Goal: Information Seeking & Learning: Compare options

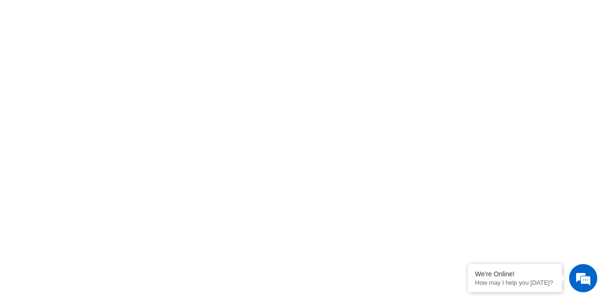
click at [313, 0] on html "[PERSON_NAME] Bikes | Performance Mountain Bikes | MTB For Sale We're Online! H…" at bounding box center [301, 0] width 602 height 0
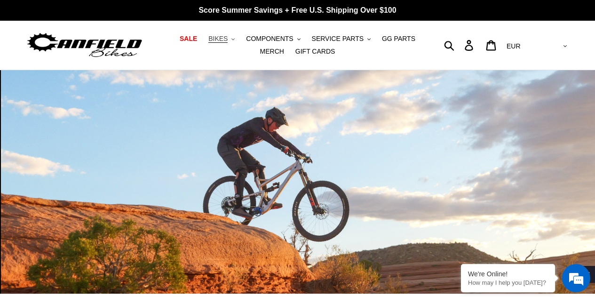
click at [215, 39] on span "BIKES" at bounding box center [217, 39] width 19 height 8
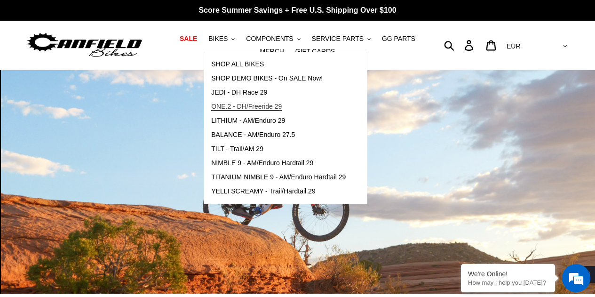
click at [229, 104] on span "ONE.2 - DH/Freeride 29" at bounding box center [246, 106] width 71 height 8
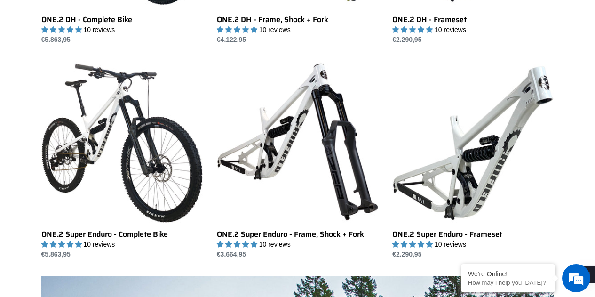
scroll to position [456, 0]
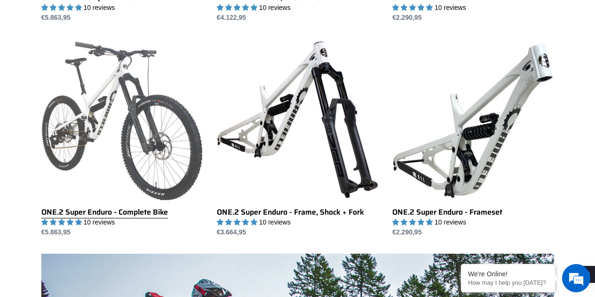
click at [124, 151] on link "ONE.2 Super Enduro - Complete Bike" at bounding box center [121, 138] width 161 height 198
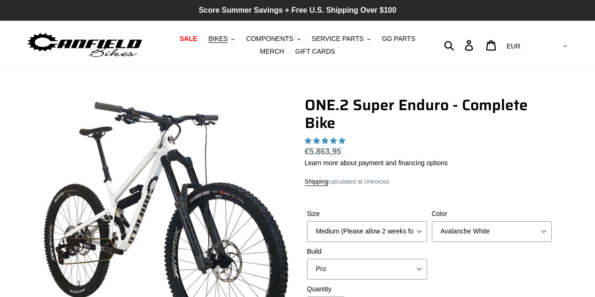
select select "highest-rating"
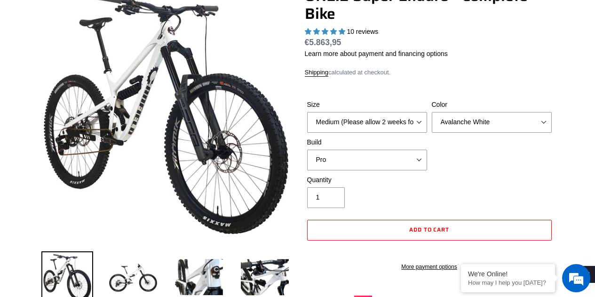
scroll to position [110, 0]
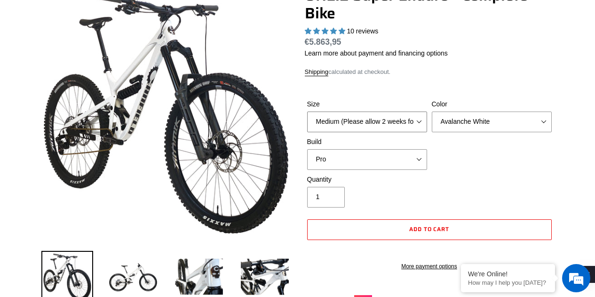
click at [393, 120] on select "Medium (Please allow 2 weeks for delivery) Large (Sold Out)" at bounding box center [367, 121] width 120 height 21
click at [307, 111] on select "Medium (Please allow 2 weeks for delivery) Large (Sold Out)" at bounding box center [367, 121] width 120 height 21
click at [453, 126] on select "Avalanche White Bentonite Grey" at bounding box center [492, 121] width 120 height 21
select select "Bentonite Grey"
click at [432, 111] on select "Avalanche White Bentonite Grey" at bounding box center [492, 121] width 120 height 21
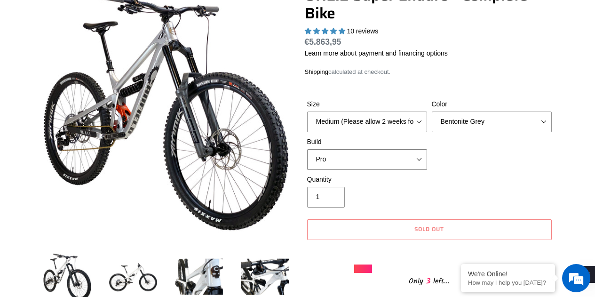
click at [413, 150] on select "Pro" at bounding box center [367, 159] width 120 height 21
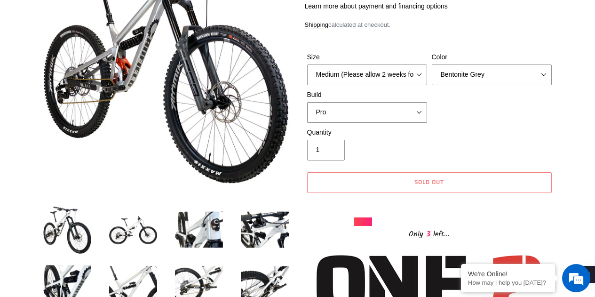
scroll to position [0, 0]
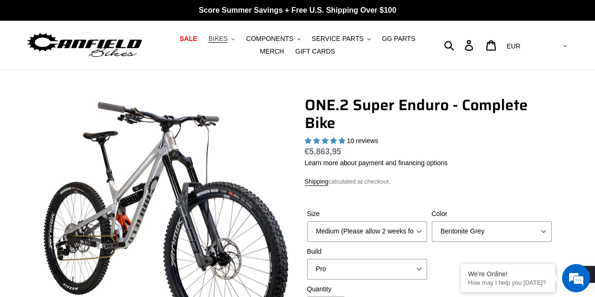
click at [213, 42] on span "BIKES" at bounding box center [217, 39] width 19 height 8
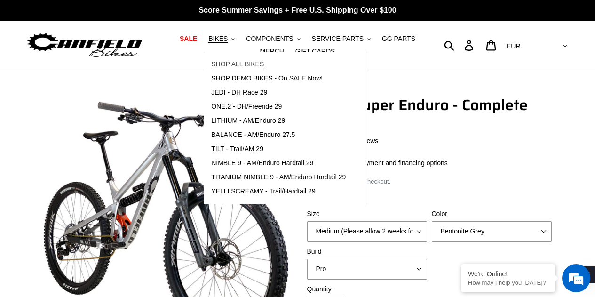
click at [224, 64] on span "SHOP ALL BIKES" at bounding box center [237, 64] width 53 height 8
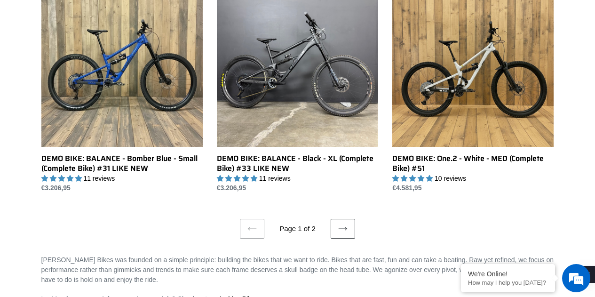
scroll to position [1816, 0]
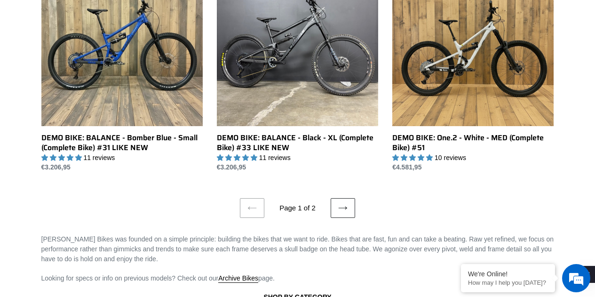
click at [352, 205] on link "Next page" at bounding box center [343, 208] width 24 height 20
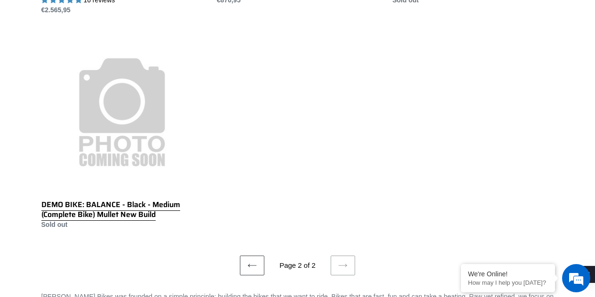
click at [134, 134] on link "DEMO BIKE: BALANCE - Black - Medium (Complete Bike) Mullet New Build" at bounding box center [121, 130] width 161 height 198
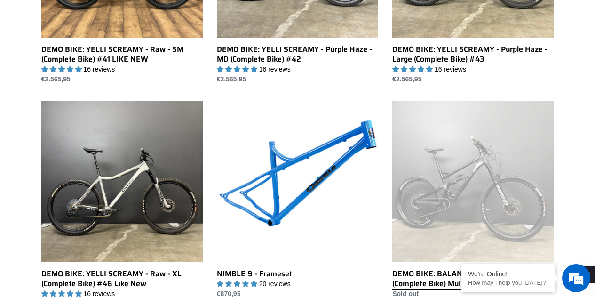
click at [482, 172] on link "DEMO BIKE: BALANCE - Black - Large (Complete Bike) Mullet New Build" at bounding box center [472, 200] width 161 height 198
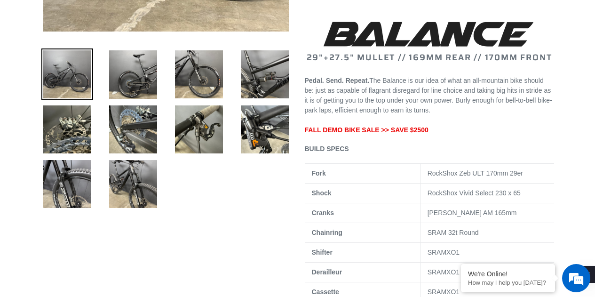
scroll to position [394, 0]
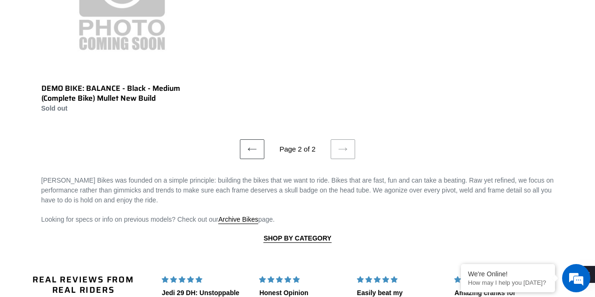
scroll to position [813, 0]
click at [245, 154] on link "Previous page" at bounding box center [252, 150] width 24 height 20
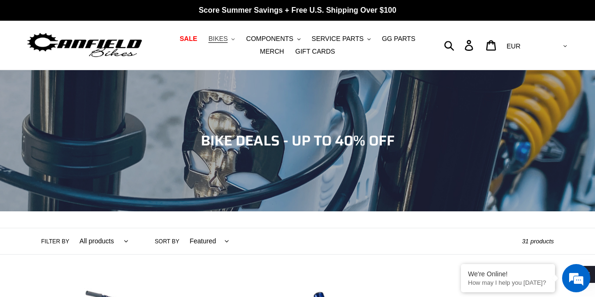
click at [212, 36] on span "BIKES" at bounding box center [217, 39] width 19 height 8
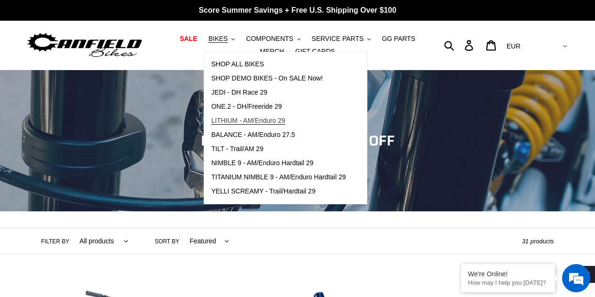
click at [248, 121] on span "LITHIUM - AM/Enduro 29" at bounding box center [248, 121] width 74 height 8
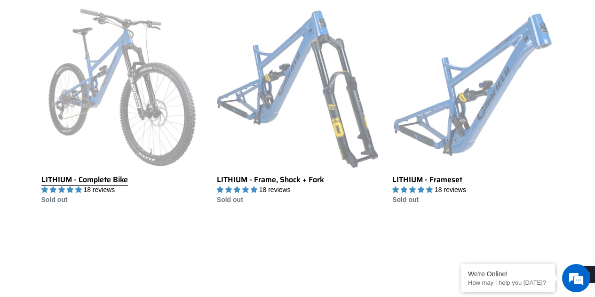
click at [134, 86] on link "LITHIUM - Complete Bike" at bounding box center [121, 106] width 161 height 198
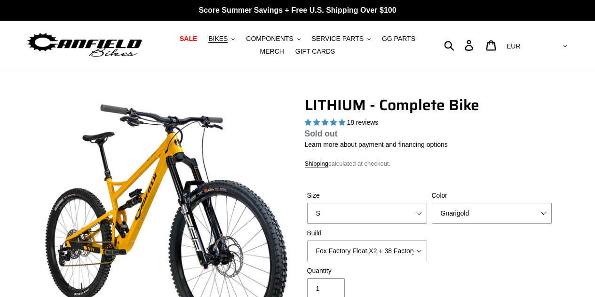
select select "highest-rating"
drag, startPoint x: 0, startPoint y: 0, endPoint x: 334, endPoint y: 94, distance: 347.4
click at [333, 203] on select "S M L XL" at bounding box center [367, 213] width 120 height 21
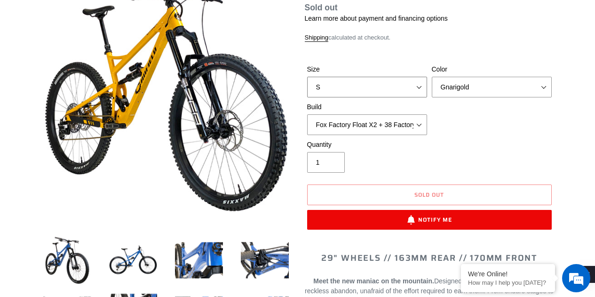
select select "M"
click at [307, 77] on select "S M L XL" at bounding box center [367, 87] width 120 height 21
click at [448, 94] on select "Gnarigold Blue Velvet Stealth Black" at bounding box center [492, 87] width 120 height 21
click at [432, 77] on select "Gnarigold Blue Velvet Stealth Black" at bounding box center [492, 87] width 120 height 21
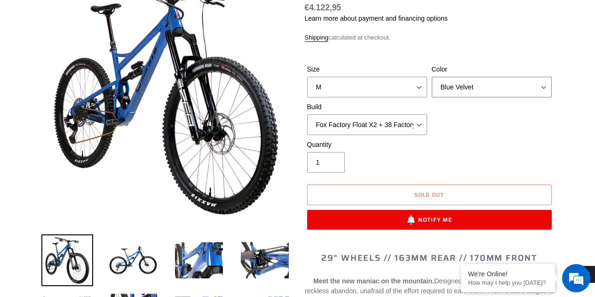
click at [468, 85] on select "Gnarigold Blue Velvet Stealth Black" at bounding box center [492, 87] width 120 height 21
click at [432, 77] on select "Gnarigold Blue Velvet Stealth Black" at bounding box center [492, 87] width 120 height 21
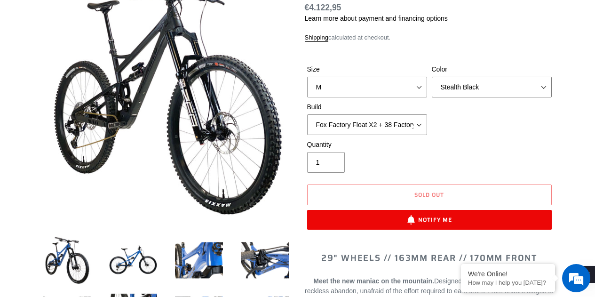
drag, startPoint x: 456, startPoint y: 85, endPoint x: 460, endPoint y: 117, distance: 32.1
click at [460, 117] on div "Size S M L XL Color Gnarigold Blue Velvet Stealth Black Build Fox Factory Float…" at bounding box center [429, 101] width 249 height 75
select select "Blue Velvet"
click at [432, 77] on select "Gnarigold Blue Velvet Stealth Black" at bounding box center [492, 87] width 120 height 21
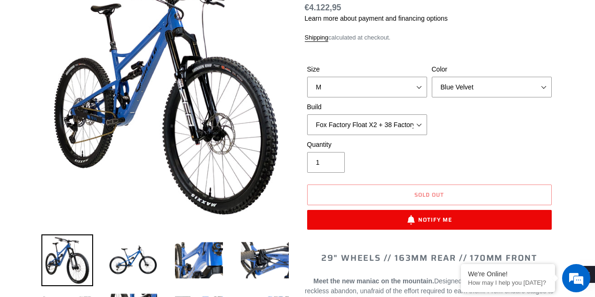
click at [395, 110] on label "Build" at bounding box center [367, 107] width 120 height 10
click at [395, 114] on select "Fox Factory Float X2 + 38 Factory Grip 2 170 + SRAM GX Fox Factory Float X2 + 3…" at bounding box center [367, 124] width 120 height 21
click at [395, 121] on select "Fox Factory Float X2 + 38 Factory Grip 2 170 + SRAM GX Fox Factory Float X2 + 3…" at bounding box center [367, 124] width 120 height 21
click at [307, 114] on select "Fox Factory Float X2 + 38 Factory Grip 2 170 + SRAM GX Fox Factory Float X2 + 3…" at bounding box center [367, 124] width 120 height 21
click at [385, 131] on select "Fox Factory Float X2 + 38 Factory Grip 2 170 + SRAM GX Fox Factory Float X2 + 3…" at bounding box center [367, 124] width 120 height 21
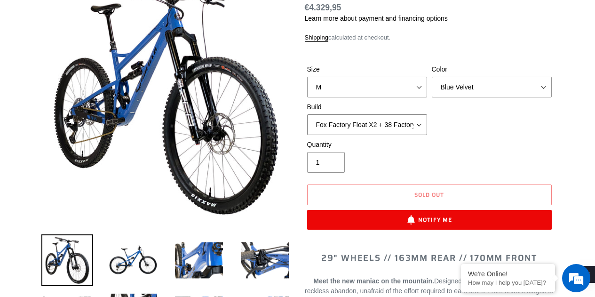
click at [307, 114] on select "Fox Factory Float X2 + 38 Factory Grip 2 170 + SRAM GX Fox Factory Float X2 + 3…" at bounding box center [367, 124] width 120 height 21
click at [383, 115] on select "Fox Factory Float X2 + 38 Factory Grip 2 170 + SRAM GX Fox Factory Float X2 + 3…" at bounding box center [367, 124] width 120 height 21
select select "RockShox Vivid ULT Coil + Zeb ULT Chg 3 + Shimano XT"
click at [307, 114] on select "Fox Factory Float X2 + 38 Factory Grip 2 170 + SRAM GX Fox Factory Float X2 + 3…" at bounding box center [367, 124] width 120 height 21
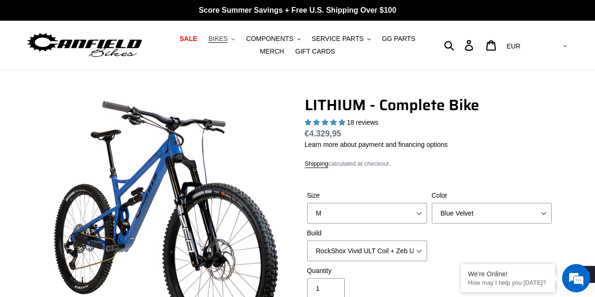
click at [215, 37] on span "BIKES" at bounding box center [217, 39] width 19 height 8
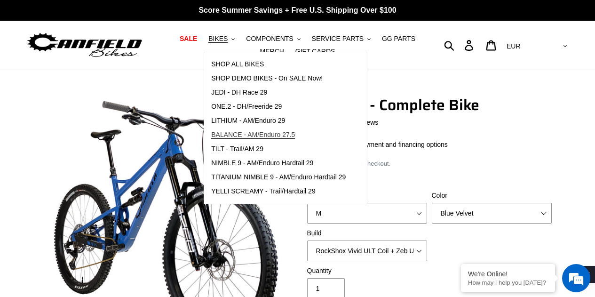
click at [248, 136] on span "BALANCE - AM/Enduro 27.5" at bounding box center [253, 135] width 84 height 8
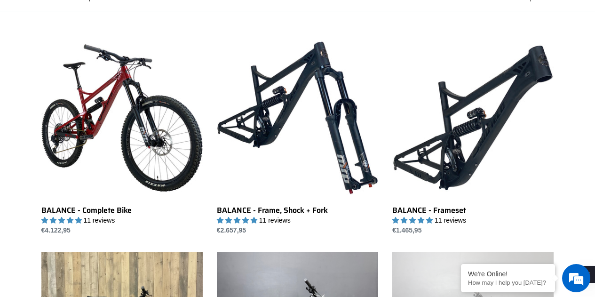
scroll to position [244, 0]
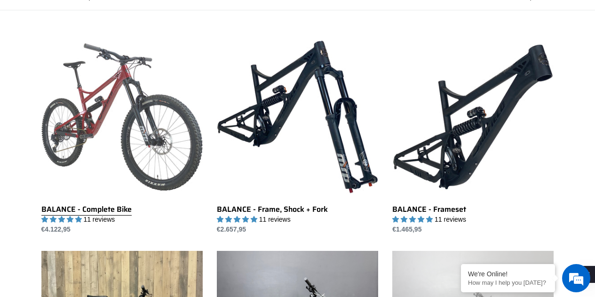
click at [103, 141] on link "BALANCE - Complete Bike" at bounding box center [121, 135] width 161 height 198
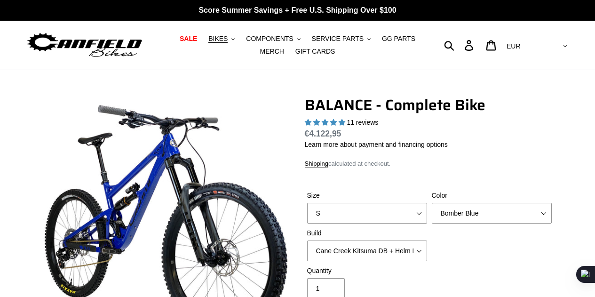
select select "highest-rating"
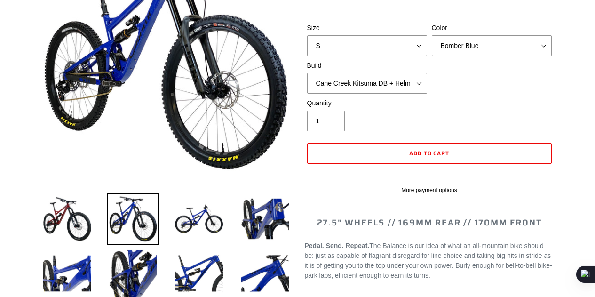
scroll to position [167, 0]
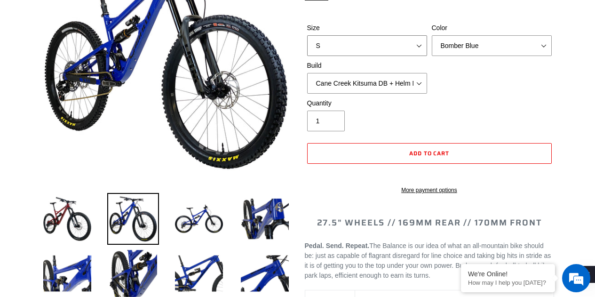
click at [371, 42] on select "S M L XL" at bounding box center [367, 45] width 120 height 21
click at [307, 35] on select "S M L XL" at bounding box center [367, 45] width 120 height 21
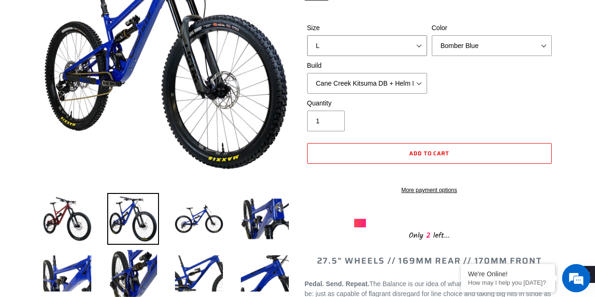
drag, startPoint x: 394, startPoint y: 45, endPoint x: 387, endPoint y: 77, distance: 32.6
click at [387, 77] on div "Size S M L XL Color Bomber Blue Goat's Blood Stealth Black Build Cane Creek Kit…" at bounding box center [429, 60] width 249 height 75
select select "M"
click at [307, 35] on select "S M L XL" at bounding box center [367, 45] width 120 height 21
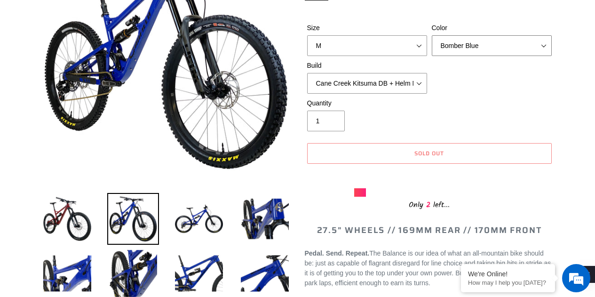
click at [470, 44] on select "Bomber Blue Goat's Blood Stealth Black" at bounding box center [492, 45] width 120 height 21
select select "Goat's Blood"
click at [432, 35] on select "Bomber Blue Goat's Blood Stealth Black" at bounding box center [492, 45] width 120 height 21
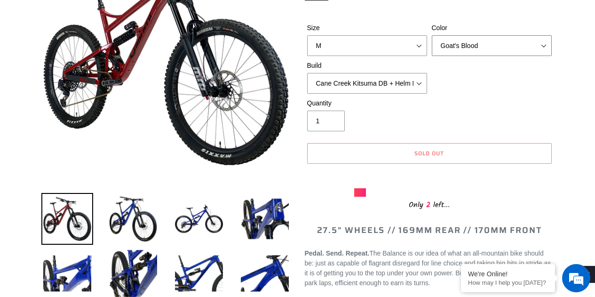
click at [474, 55] on select "Bomber Blue Goat's Blood Stealth Black" at bounding box center [492, 45] width 120 height 21
click at [385, 81] on select "Cane Creek Kitsuma DB + Helm MKII + SRAM GX Cane Creek Kitsuma DB + Helm MKII +…" at bounding box center [367, 83] width 120 height 21
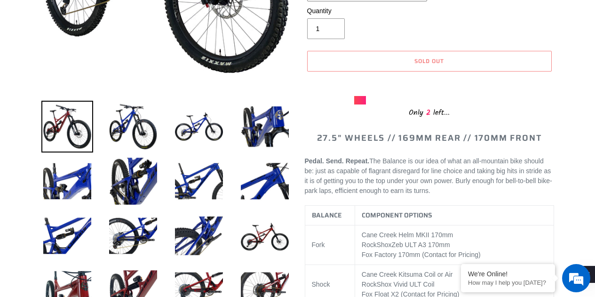
scroll to position [156, 0]
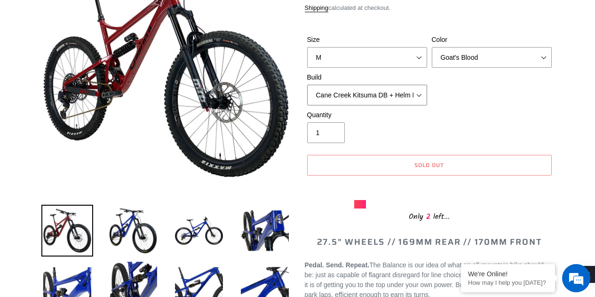
click at [370, 92] on select "Cane Creek Kitsuma DB + Helm MKII + SRAM GX Cane Creek Kitsuma DB + Helm MKII +…" at bounding box center [367, 95] width 120 height 21
click at [307, 85] on select "Cane Creek Kitsuma DB + Helm MKII + SRAM GX Cane Creek Kitsuma DB + Helm MKII +…" at bounding box center [367, 95] width 120 height 21
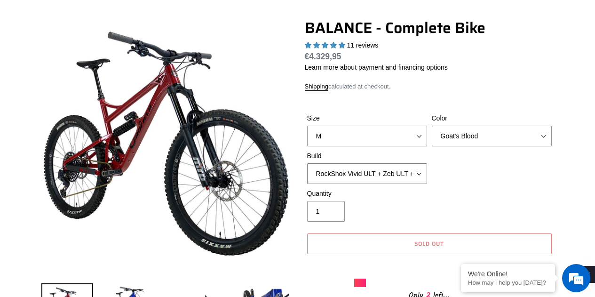
scroll to position [77, 0]
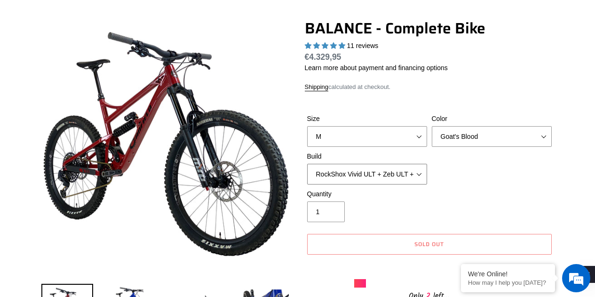
click at [384, 175] on select "Cane Creek Kitsuma DB + Helm MKII + SRAM GX Cane Creek Kitsuma DB + Helm MKII +…" at bounding box center [367, 174] width 120 height 21
click at [307, 164] on select "Cane Creek Kitsuma DB + Helm MKII + SRAM GX Cane Creek Kitsuma DB + Helm MKII +…" at bounding box center [367, 174] width 120 height 21
click at [395, 173] on select "Cane Creek Kitsuma DB + Helm MKII + SRAM GX Cane Creek Kitsuma DB + Helm MKII +…" at bounding box center [367, 174] width 120 height 21
click at [307, 164] on select "Cane Creek Kitsuma DB + Helm MKII + SRAM GX Cane Creek Kitsuma DB + Helm MKII +…" at bounding box center [367, 174] width 120 height 21
click at [395, 173] on select "Cane Creek Kitsuma DB + Helm MKII + SRAM GX Cane Creek Kitsuma DB + Helm MKII +…" at bounding box center [367, 174] width 120 height 21
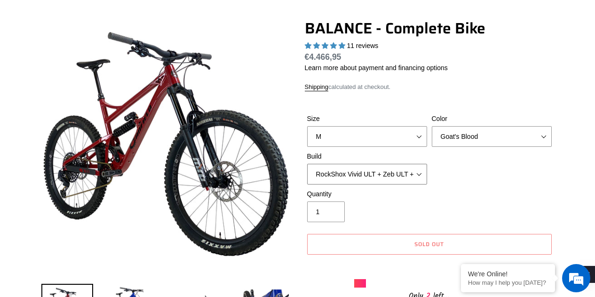
select select "RockShox Vivid ULT + Zeb ULT + SRAM GX"
click at [307, 164] on select "Cane Creek Kitsuma DB + Helm MKII + SRAM GX Cane Creek Kitsuma DB + Helm MKII +…" at bounding box center [367, 174] width 120 height 21
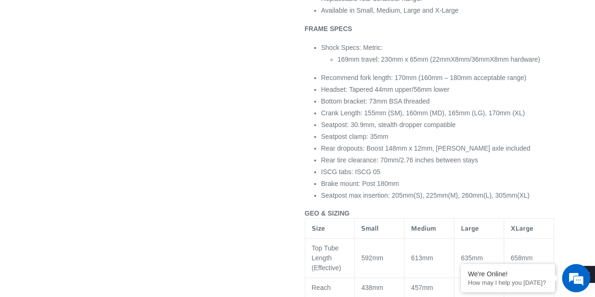
scroll to position [973, 0]
